Goal: Task Accomplishment & Management: Use online tool/utility

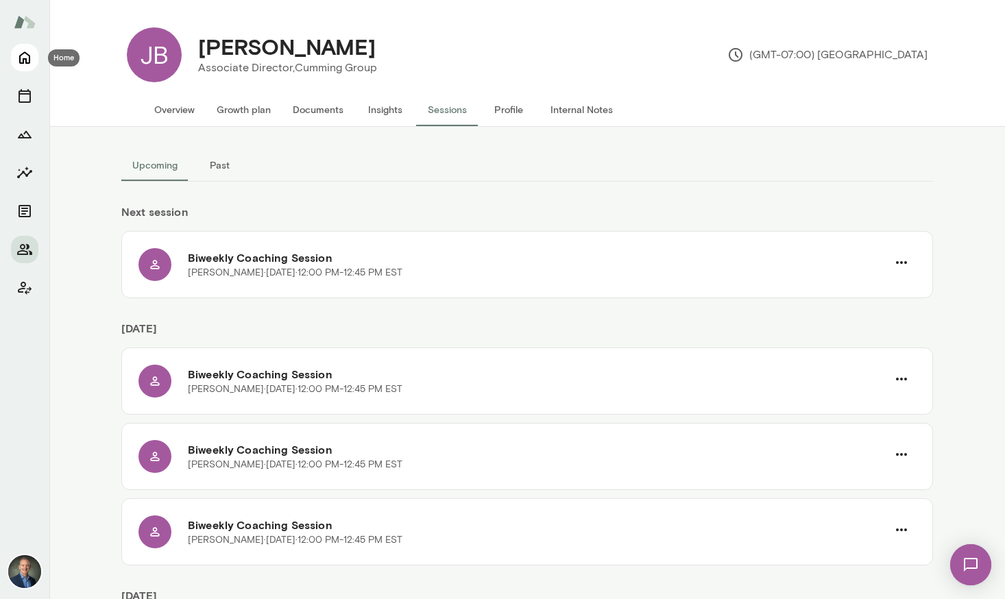
click at [28, 56] on icon "Home" at bounding box center [24, 57] width 16 height 16
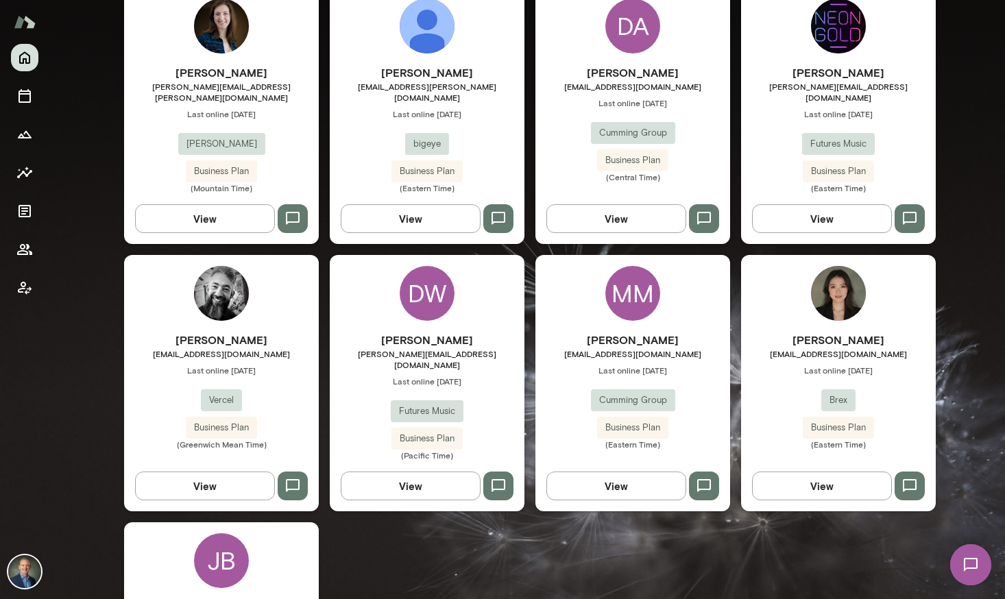
scroll to position [1223, 0]
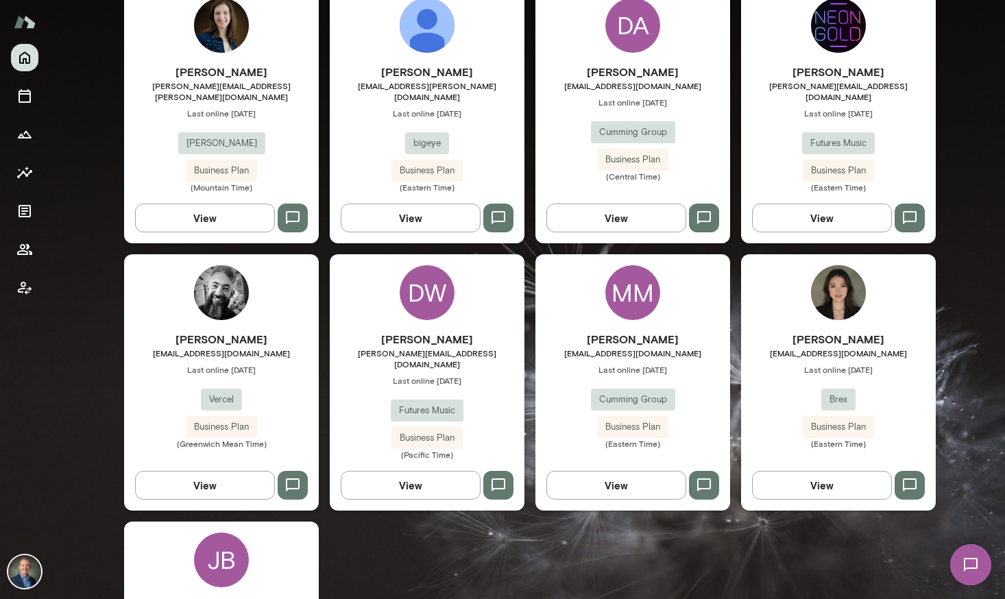
click at [499, 379] on div "[PERSON_NAME] [PERSON_NAME][EMAIL_ADDRESS][DOMAIN_NAME] Last online [DATE] Futu…" at bounding box center [427, 395] width 195 height 129
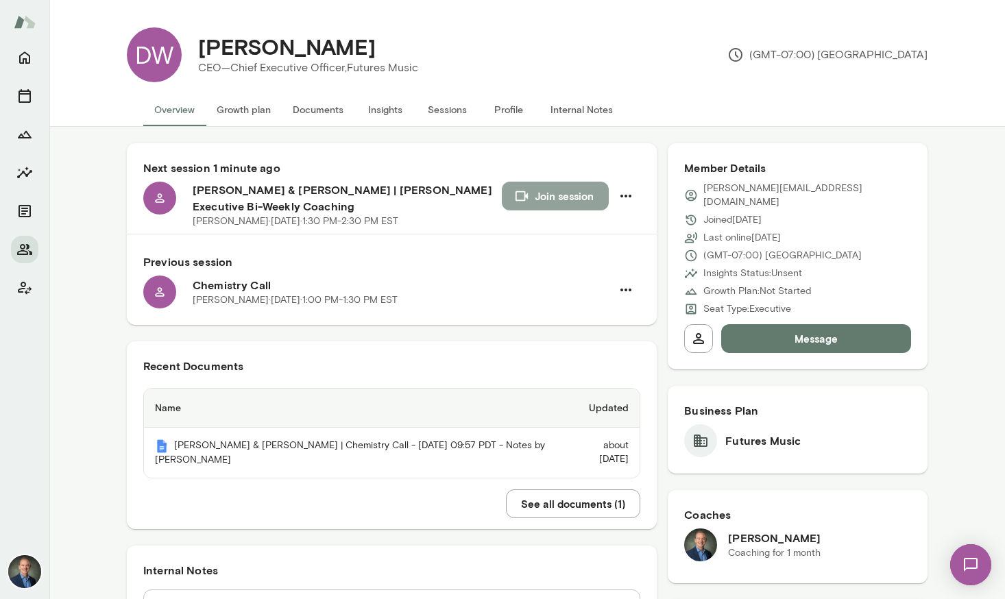
click at [560, 193] on button "Join session" at bounding box center [555, 196] width 107 height 29
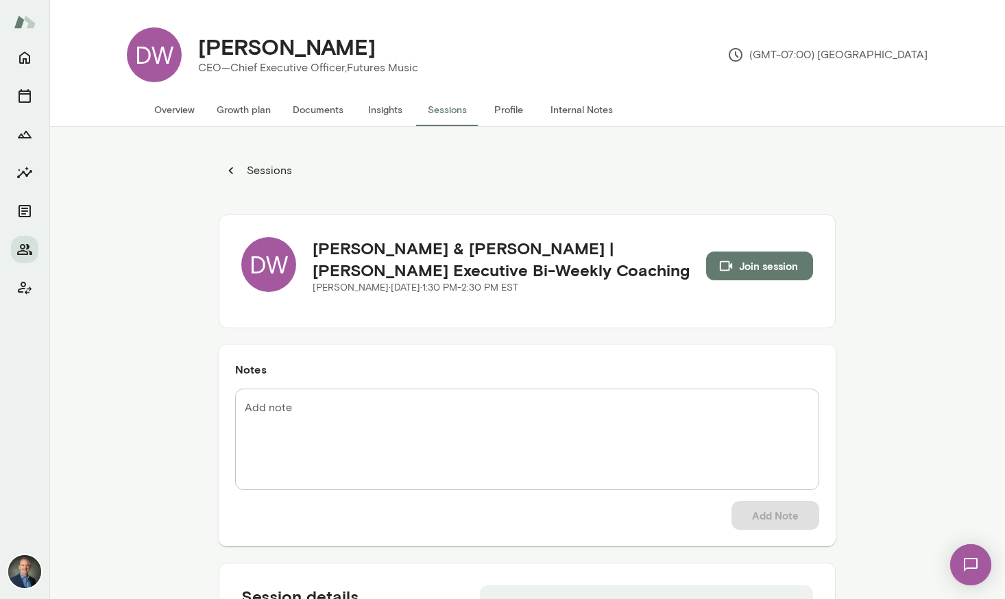
click at [326, 114] on button "Documents" at bounding box center [318, 109] width 73 height 33
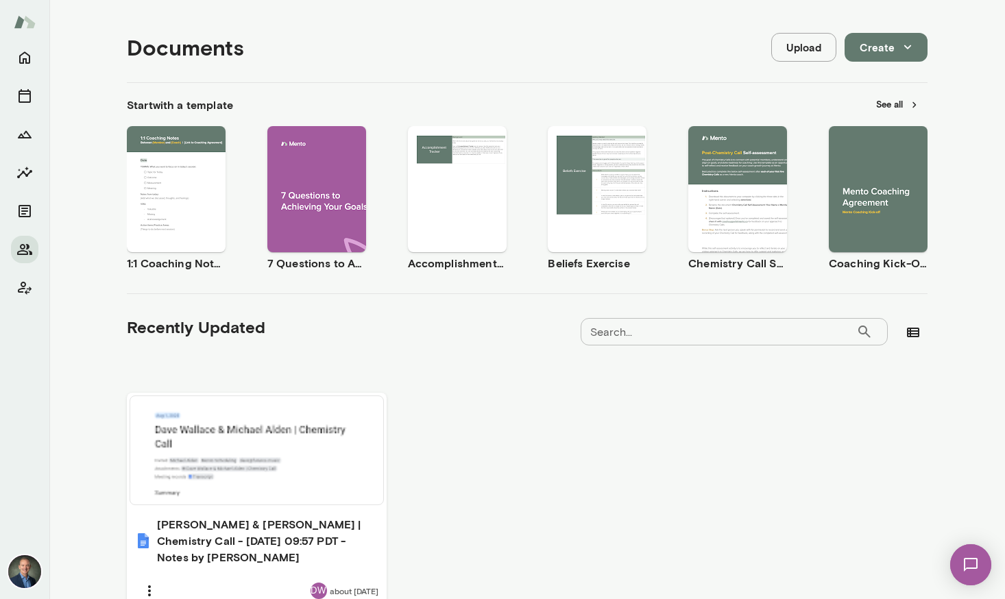
scroll to position [138, 0]
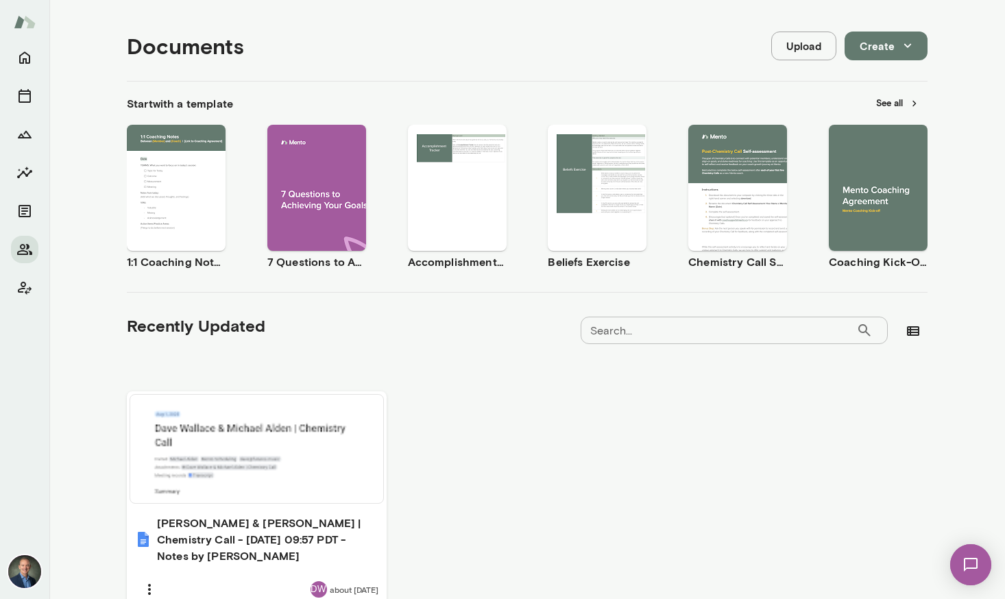
click at [874, 198] on span "Preview" at bounding box center [886, 199] width 31 height 11
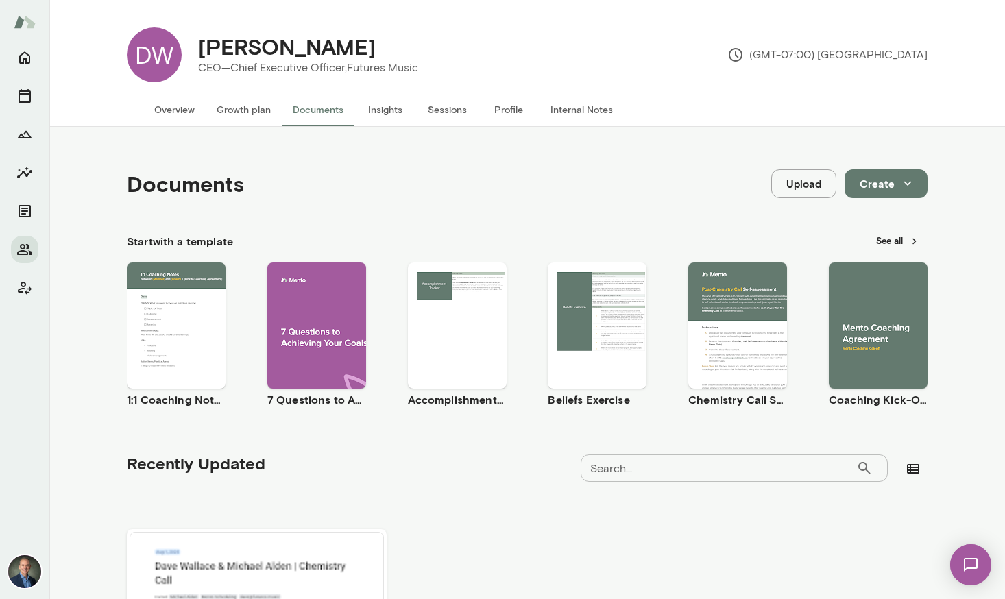
click at [447, 106] on button "Sessions" at bounding box center [447, 109] width 62 height 33
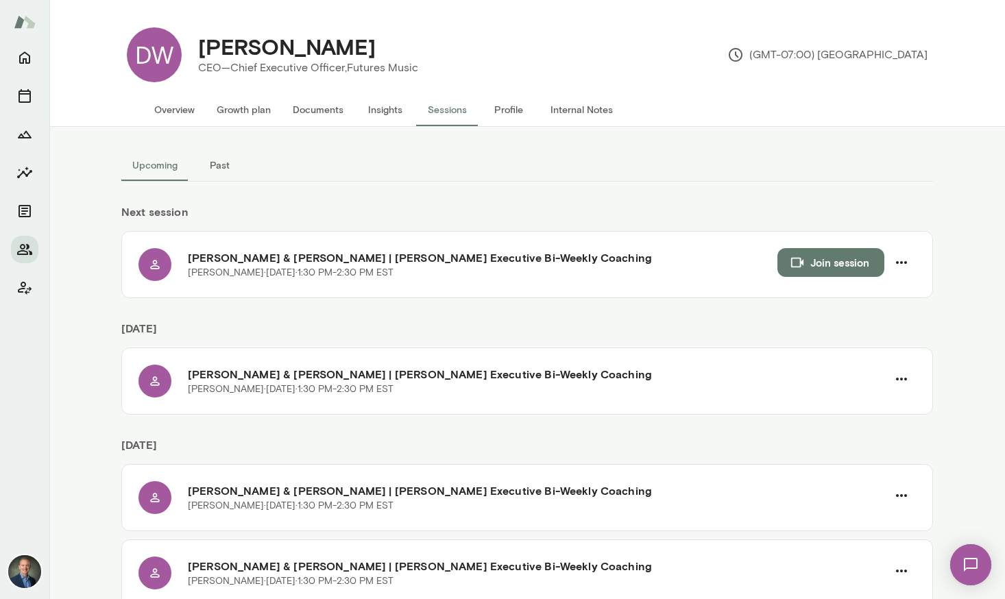
click at [324, 109] on button "Documents" at bounding box center [318, 109] width 73 height 33
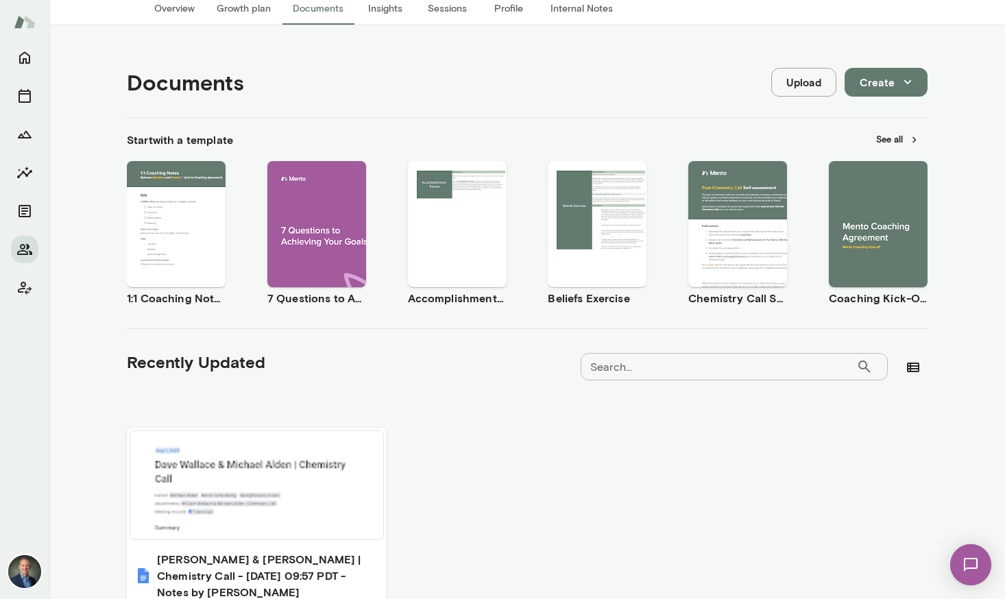
scroll to position [105, 0]
